Goal: Contribute content: Add original content to the website for others to see

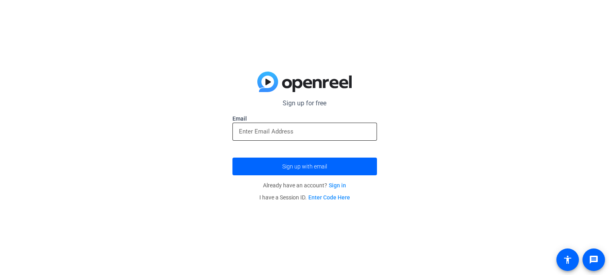
click at [255, 125] on div at bounding box center [305, 131] width 132 height 18
type input "[EMAIL_ADDRESS][DOMAIN_NAME]"
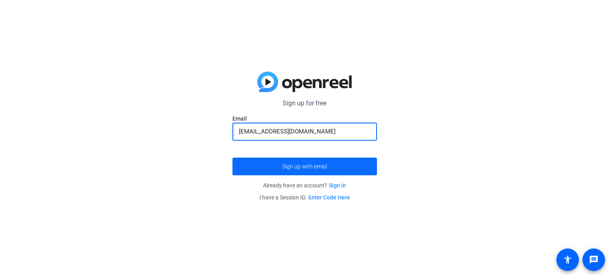
click at [294, 166] on span "Sign up with email" at bounding box center [304, 166] width 45 height 0
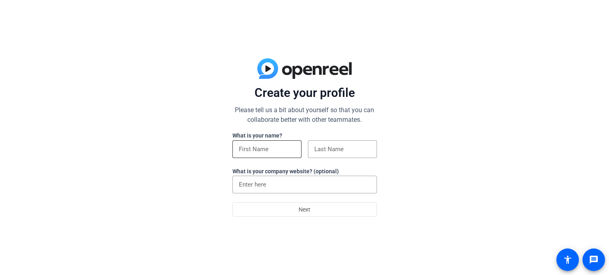
click at [265, 141] on div at bounding box center [267, 149] width 56 height 18
type input "awfo"
click at [350, 141] on div at bounding box center [342, 149] width 56 height 18
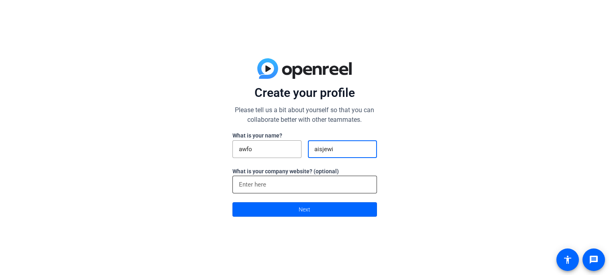
type input "aisjewi"
click at [323, 179] on input at bounding box center [305, 184] width 132 height 10
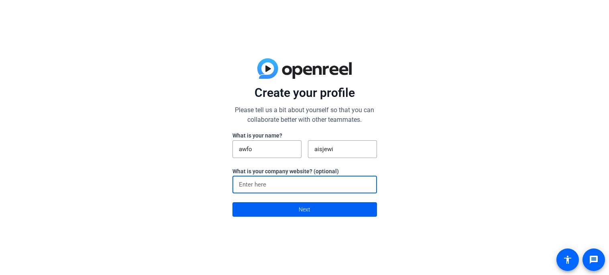
click at [299, 215] on span "Next" at bounding box center [305, 209] width 12 height 15
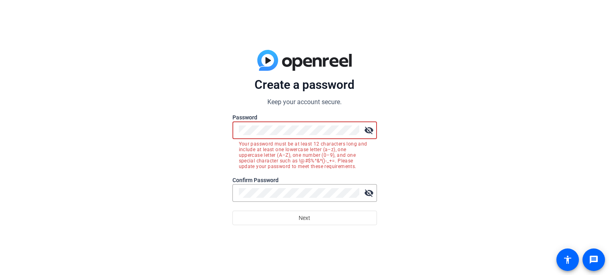
click at [367, 128] on mat-icon "visibility_off" at bounding box center [369, 130] width 16 height 16
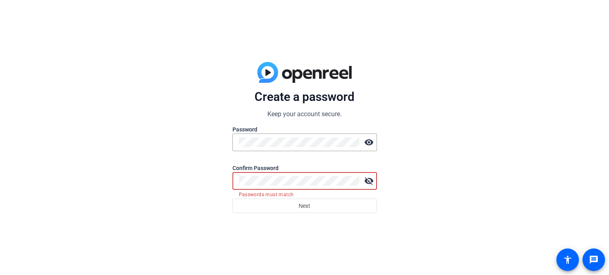
click at [370, 177] on mat-icon "visibility_off" at bounding box center [369, 181] width 16 height 16
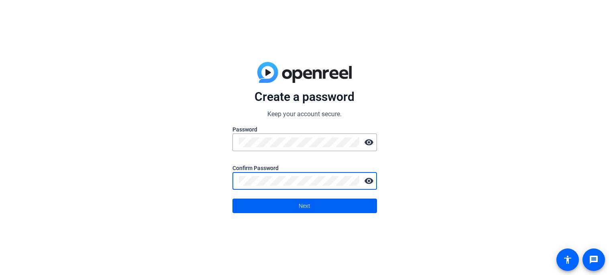
click at [247, 206] on span at bounding box center [305, 205] width 144 height 19
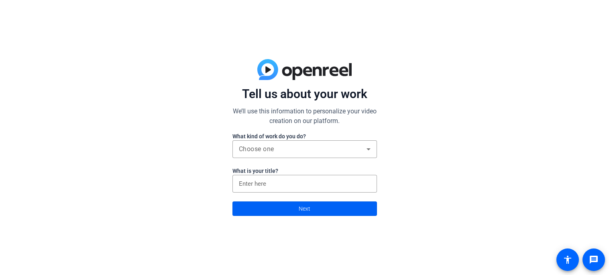
click at [269, 207] on span at bounding box center [305, 208] width 144 height 19
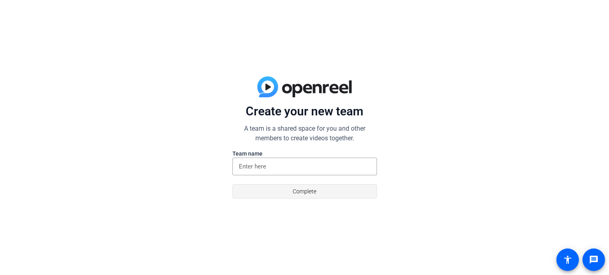
click at [279, 194] on span at bounding box center [305, 190] width 144 height 19
click at [285, 168] on input at bounding box center [305, 166] width 132 height 10
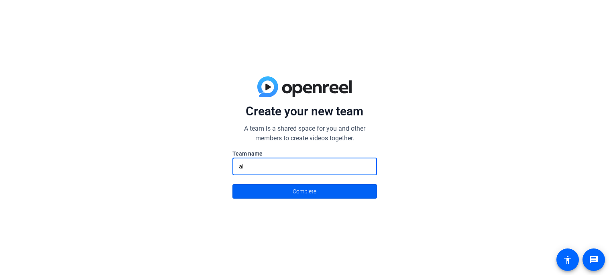
type input "ai"
click at [280, 186] on span at bounding box center [305, 190] width 144 height 19
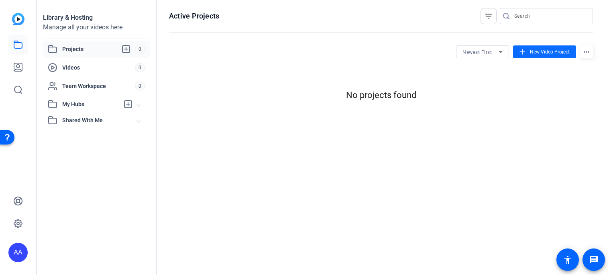
click at [531, 51] on span "New Video Project" at bounding box center [550, 51] width 40 height 7
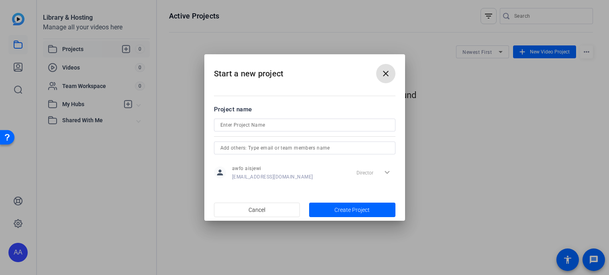
click at [322, 125] on input at bounding box center [304, 125] width 169 height 10
type input "AI baby"
click at [394, 213] on span "button" at bounding box center [352, 209] width 86 height 19
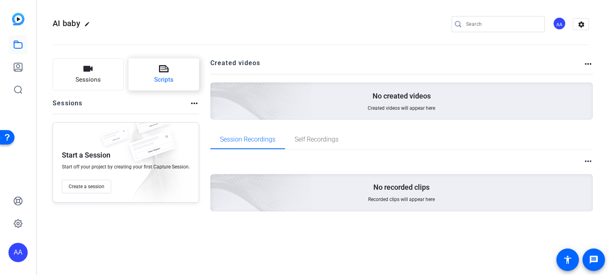
click at [167, 70] on icon at bounding box center [164, 68] width 10 height 7
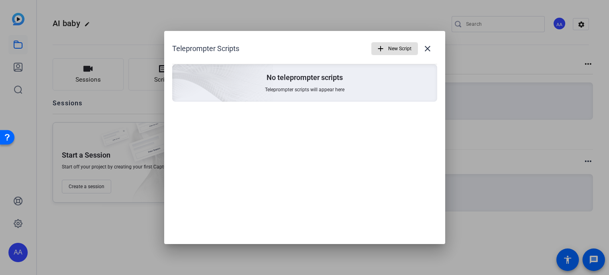
click at [263, 86] on img at bounding box center [177, 72] width 191 height 174
click at [394, 50] on span "New Script" at bounding box center [399, 48] width 23 height 15
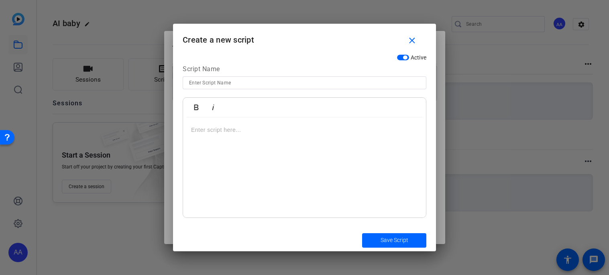
click at [247, 128] on p at bounding box center [304, 129] width 227 height 9
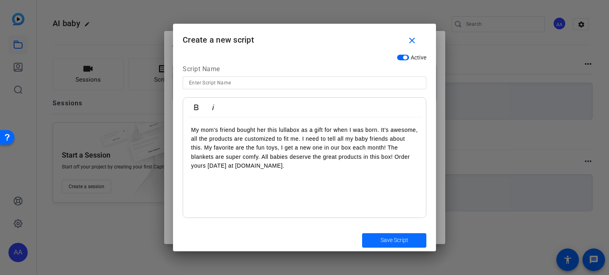
click at [416, 249] on span "submit" at bounding box center [394, 239] width 64 height 19
click at [397, 240] on span "Save Script" at bounding box center [395, 240] width 28 height 8
click at [396, 238] on span "Save Script" at bounding box center [395, 240] width 28 height 8
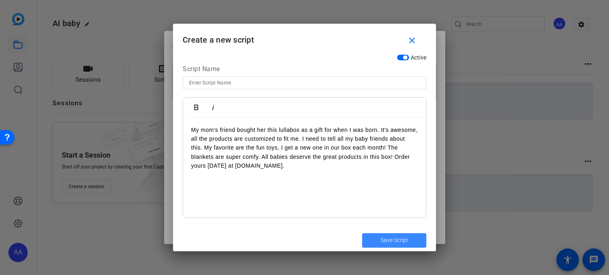
click at [396, 238] on span "Save Script" at bounding box center [395, 240] width 28 height 8
click at [236, 84] on input at bounding box center [304, 83] width 231 height 10
type input "Script"
click at [401, 244] on span "submit" at bounding box center [394, 239] width 64 height 19
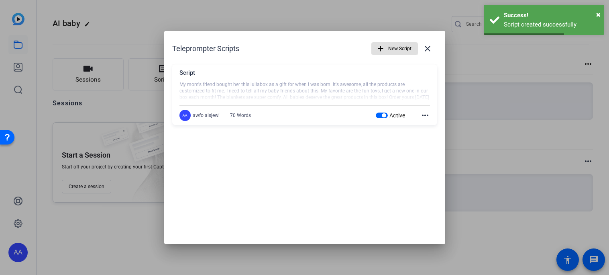
click at [455, 106] on div at bounding box center [304, 137] width 609 height 275
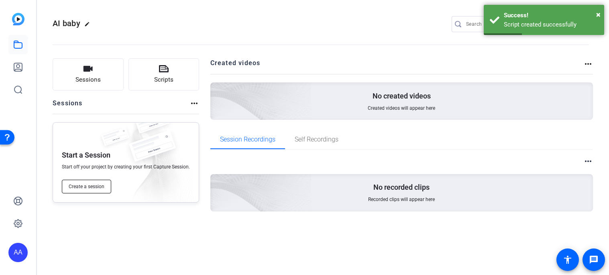
click at [89, 181] on button "Create a session" at bounding box center [86, 186] width 49 height 14
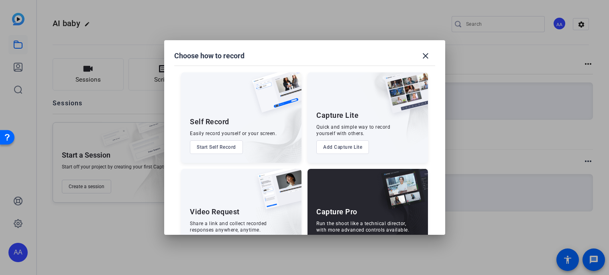
scroll to position [33, 0]
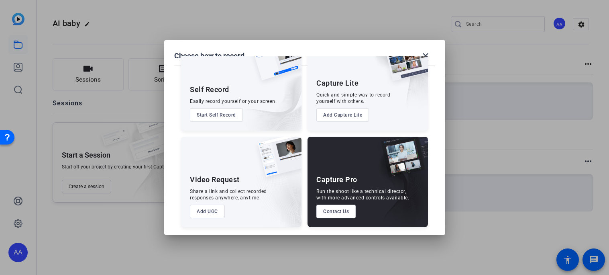
click at [253, 171] on img at bounding box center [277, 160] width 50 height 49
click at [196, 211] on button "Add UGC" at bounding box center [207, 211] width 35 height 14
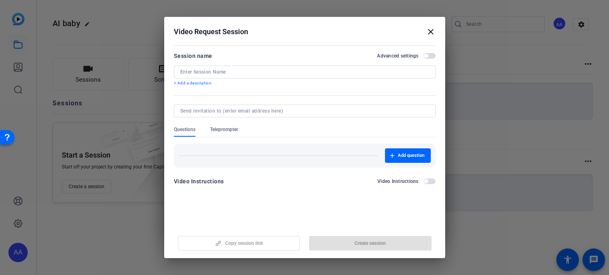
click at [433, 30] on mat-icon "close" at bounding box center [431, 32] width 10 height 10
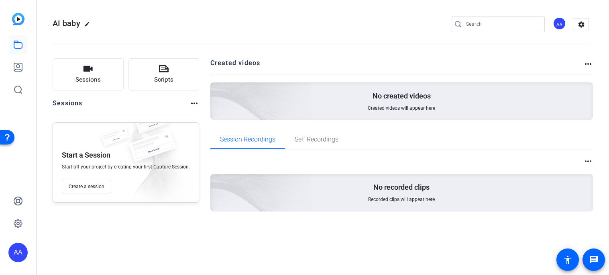
click at [284, 194] on img at bounding box center [215, 181] width 191 height 174
click at [94, 83] on span "Sessions" at bounding box center [87, 79] width 25 height 9
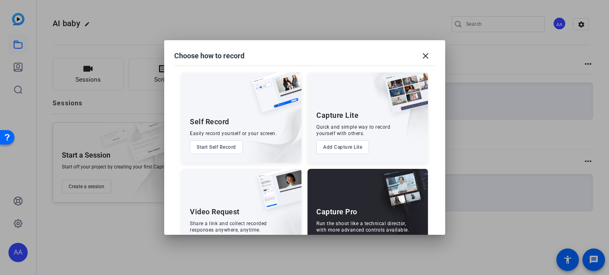
click at [228, 153] on button "Start Self Record" at bounding box center [216, 147] width 53 height 14
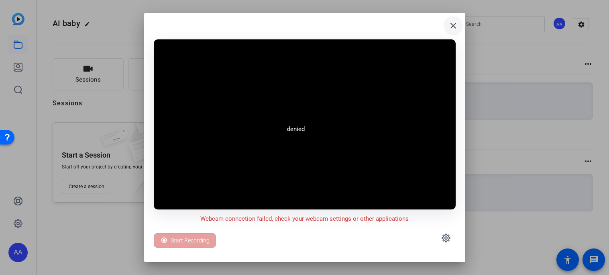
click at [456, 24] on mat-icon "close" at bounding box center [453, 26] width 10 height 10
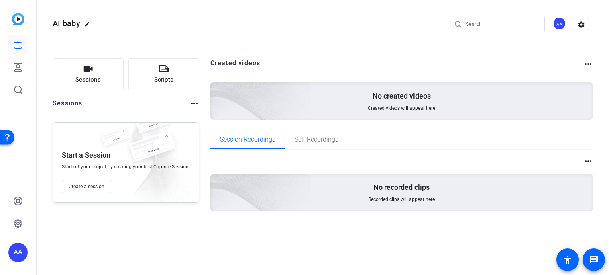
click at [366, 49] on openreel-divider-bar at bounding box center [321, 42] width 536 height 24
click at [125, 103] on div "Sessions more_horiz" at bounding box center [126, 105] width 147 height 15
click at [171, 75] on span "Scripts" at bounding box center [163, 79] width 19 height 9
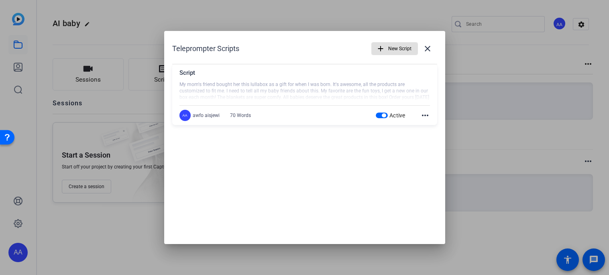
click at [281, 93] on div at bounding box center [304, 91] width 251 height 20
click at [426, 112] on mat-icon "more_horiz" at bounding box center [425, 115] width 10 height 10
click at [425, 123] on button "Edit" at bounding box center [442, 127] width 45 height 10
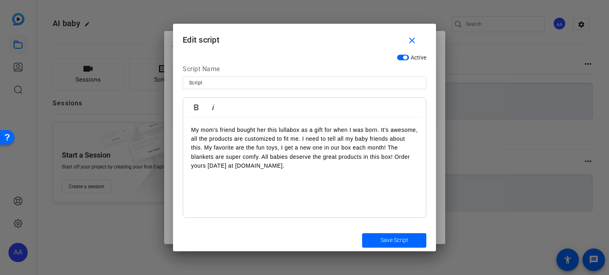
click at [285, 145] on p "My mom's friend bought her this lullabox as a gift for when I was born. It's aw…" at bounding box center [304, 147] width 227 height 45
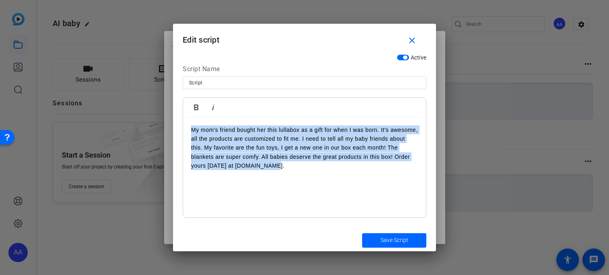
copy p "My mom's friend bought her this lullabox as a gift for when I was born. It's aw…"
